Goal: Information Seeking & Learning: Check status

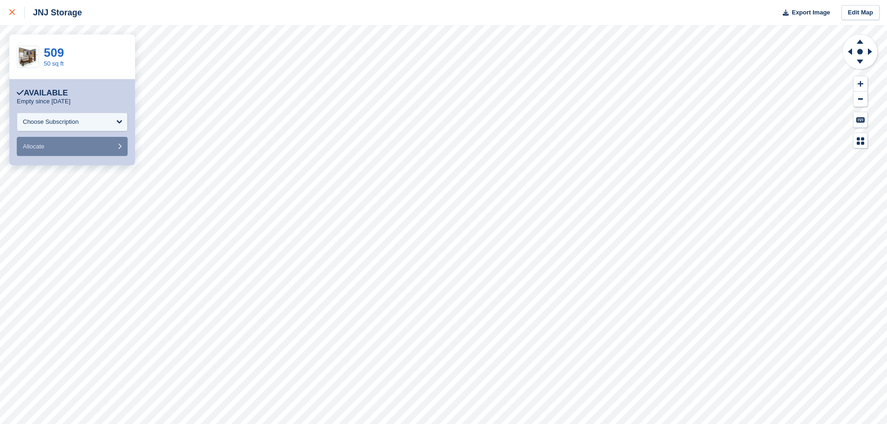
click at [13, 12] on icon at bounding box center [12, 12] width 6 height 6
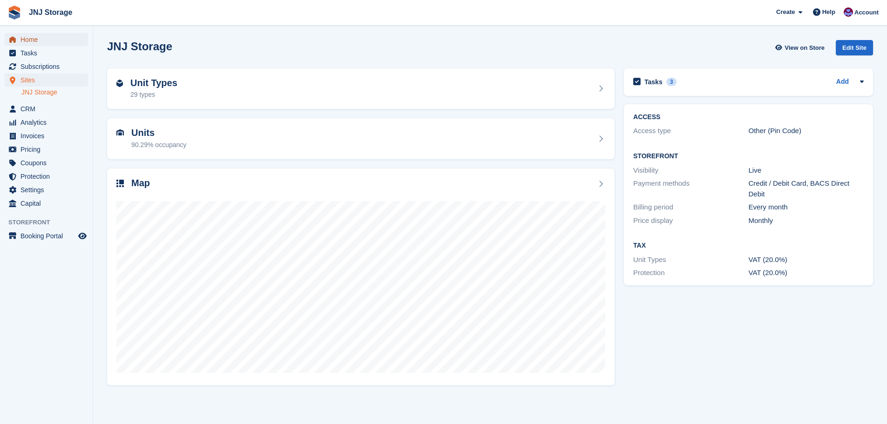
click at [29, 38] on span "Home" at bounding box center [48, 39] width 56 height 13
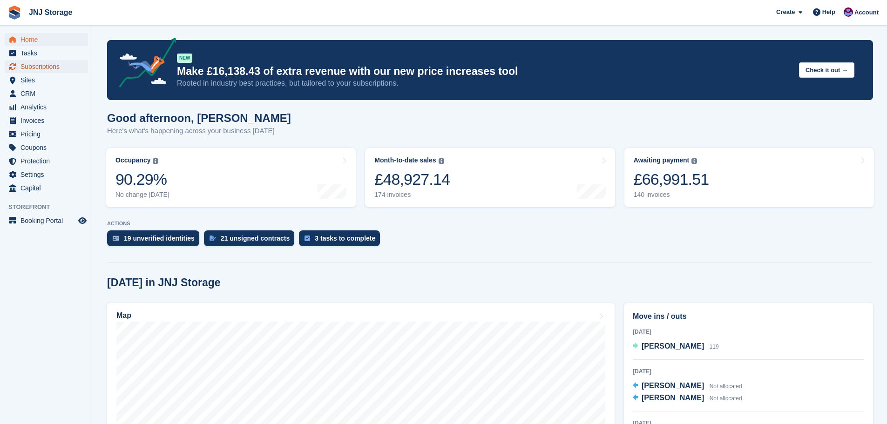
click at [53, 66] on span "Subscriptions" at bounding box center [48, 66] width 56 height 13
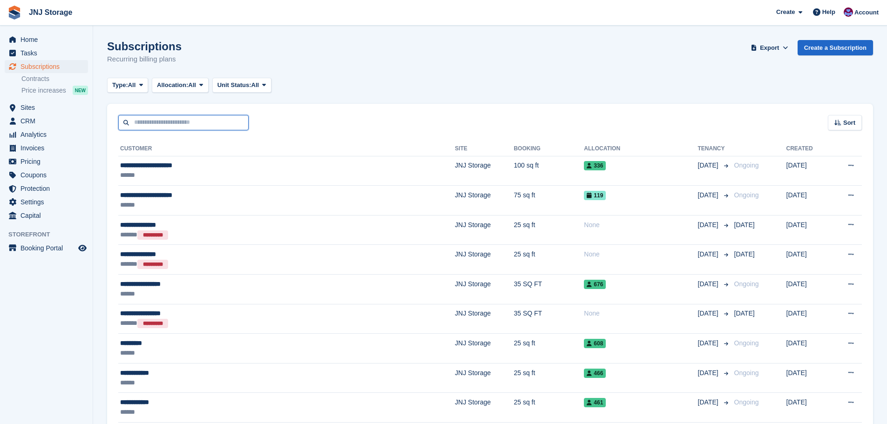
click at [146, 122] on input "text" at bounding box center [183, 122] width 130 height 15
type input "*******"
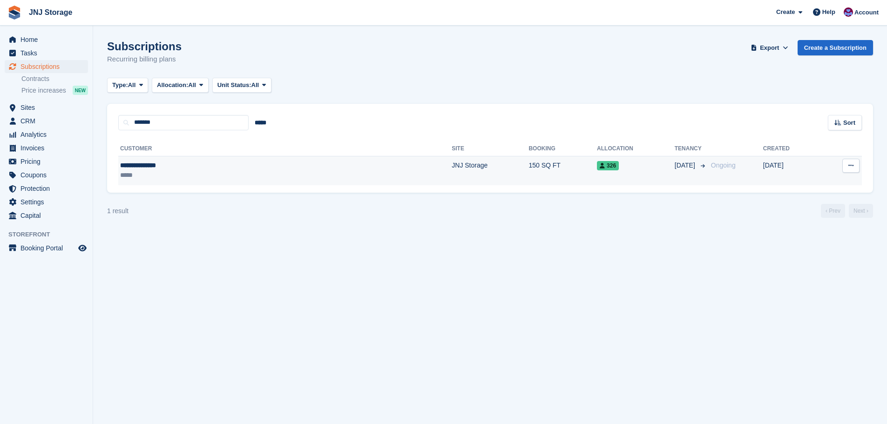
click at [198, 164] on div "**********" at bounding box center [197, 166] width 154 height 10
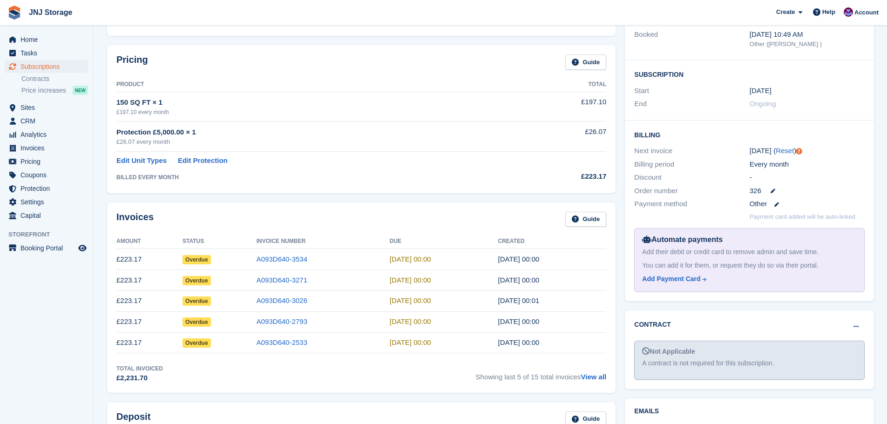
scroll to position [140, 0]
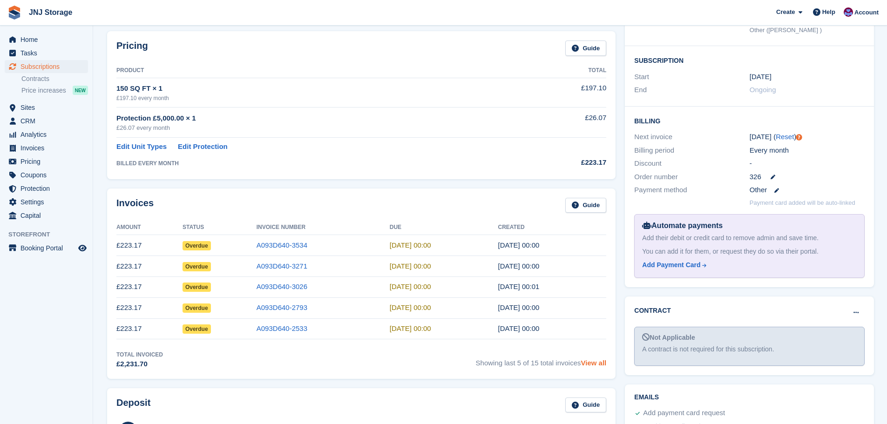
click at [591, 363] on link "View all" at bounding box center [594, 363] width 26 height 8
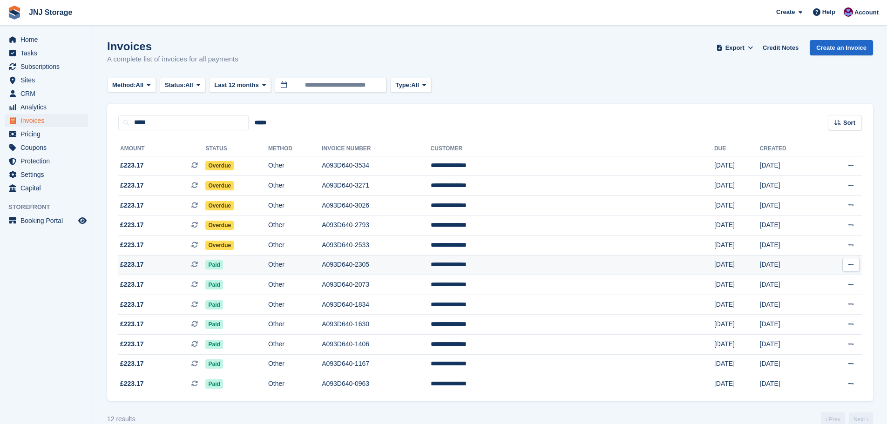
click at [163, 265] on span "£223.17 This is a recurring subscription invoice." at bounding box center [161, 265] width 87 height 10
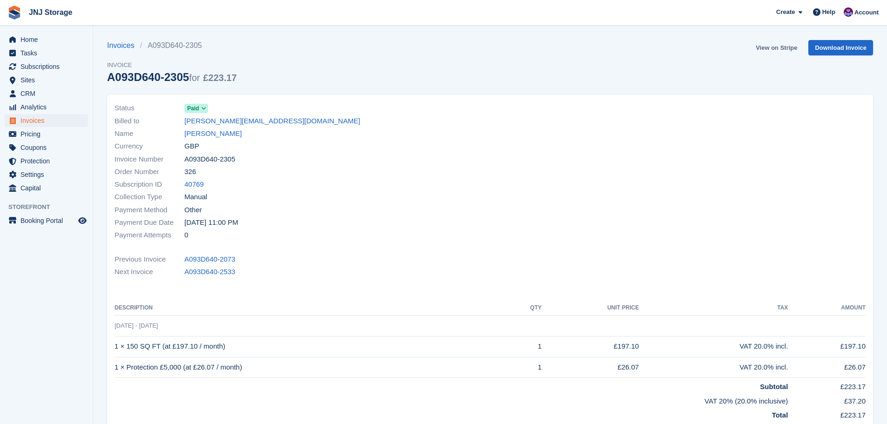
click at [776, 47] on link "View on Stripe" at bounding box center [776, 47] width 49 height 15
click at [772, 49] on link "View on Stripe" at bounding box center [776, 47] width 49 height 15
click at [217, 132] on link "[PERSON_NAME]" at bounding box center [212, 134] width 57 height 11
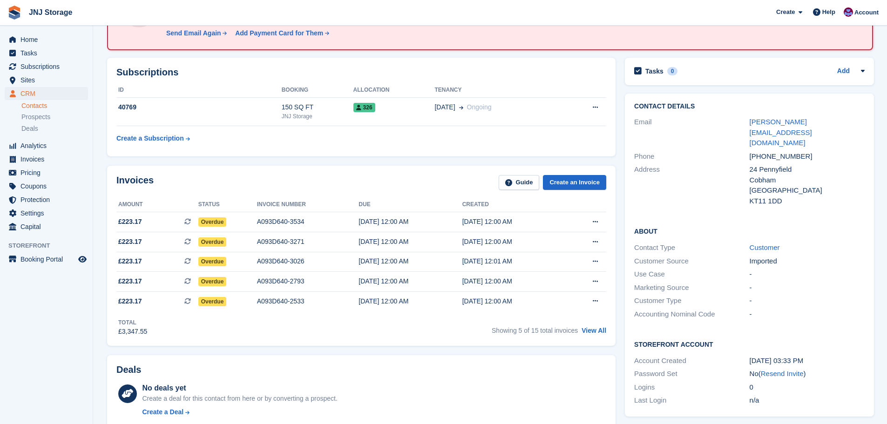
scroll to position [93, 0]
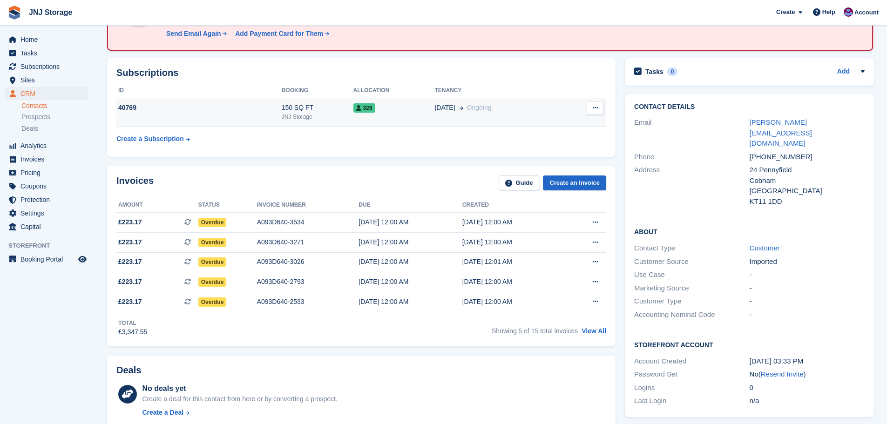
click at [326, 114] on div "JNJ Storage" at bounding box center [318, 117] width 72 height 8
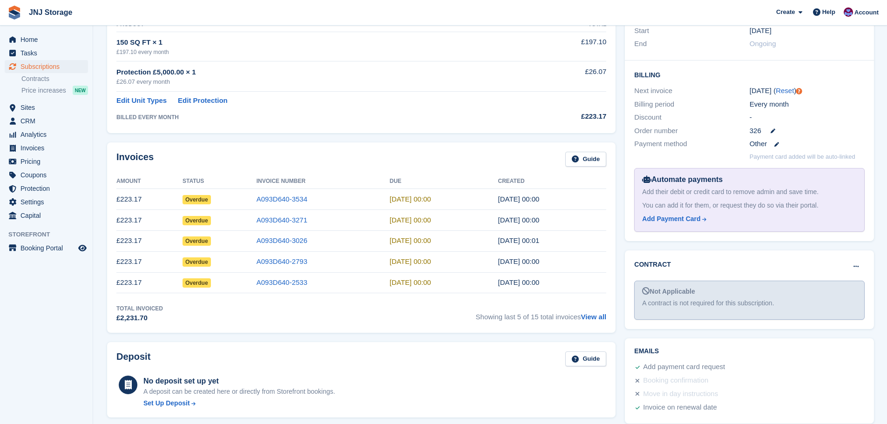
scroll to position [186, 0]
click at [590, 318] on link "View all" at bounding box center [594, 317] width 26 height 8
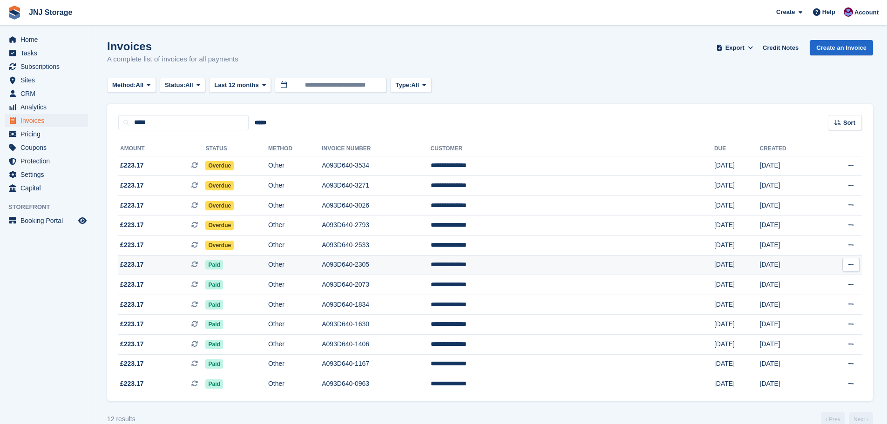
click at [135, 265] on span "£223.17" at bounding box center [132, 265] width 24 height 10
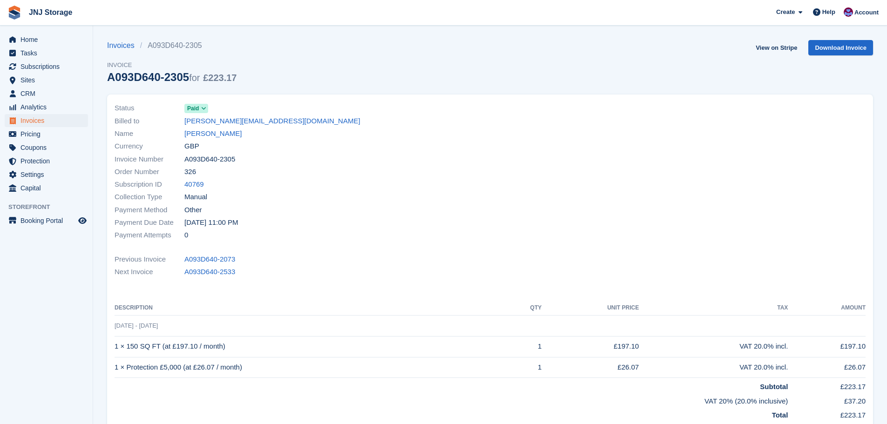
click at [202, 108] on icon at bounding box center [203, 109] width 5 height 6
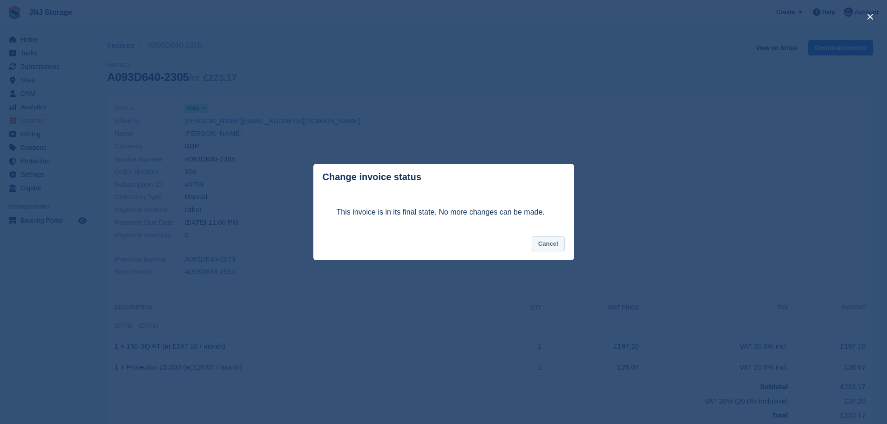
click at [544, 244] on button "Cancel" at bounding box center [548, 244] width 33 height 15
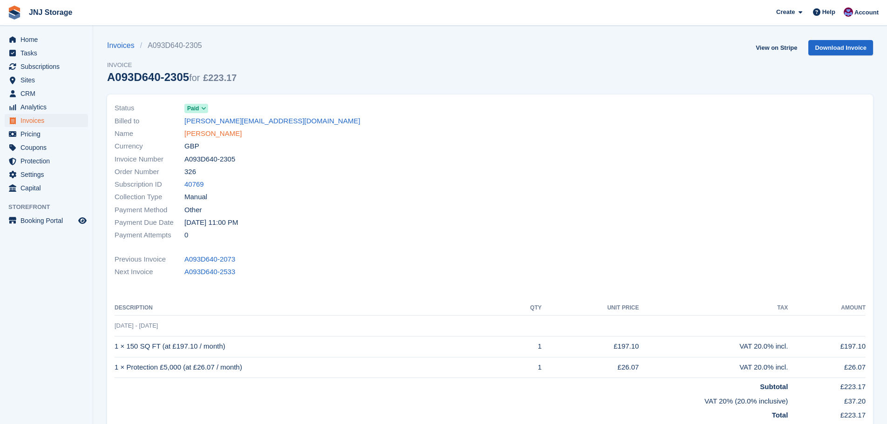
click at [224, 135] on link "[PERSON_NAME]" at bounding box center [212, 134] width 57 height 11
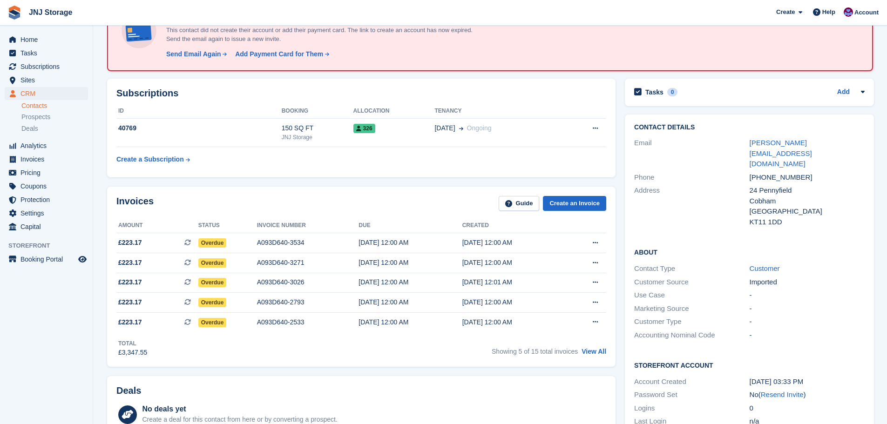
scroll to position [47, 0]
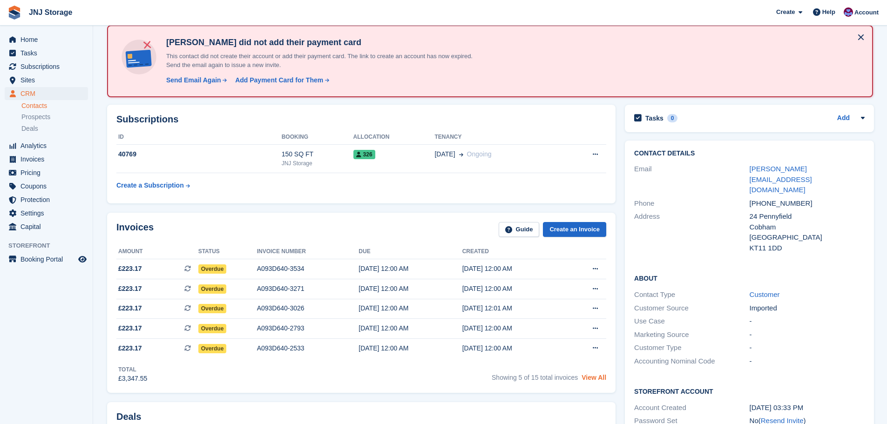
click at [596, 381] on link "View All" at bounding box center [594, 377] width 25 height 7
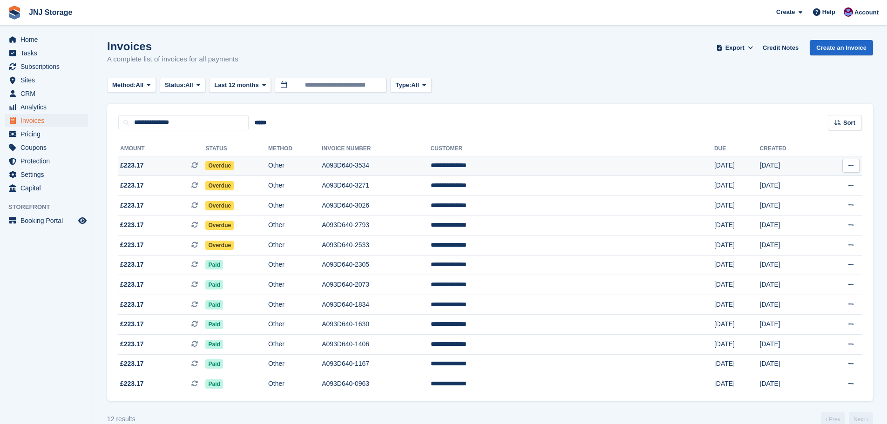
click at [268, 168] on td "Overdue" at bounding box center [236, 166] width 62 height 20
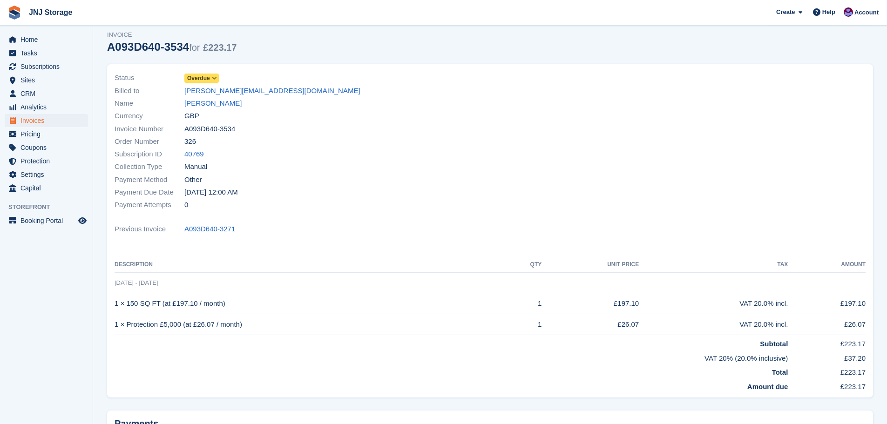
scroll to position [47, 0]
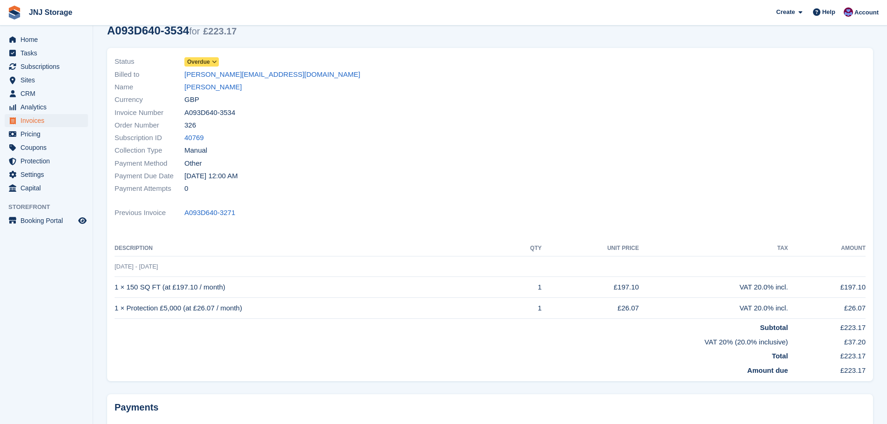
click at [321, 170] on div "Payment Due Date 15 Aug, 12:00 AM" at bounding box center [300, 176] width 370 height 13
click at [476, 312] on td "1 × Protection £5,000 (at £26.07 / month)" at bounding box center [311, 308] width 392 height 21
